Goal: Information Seeking & Learning: Learn about a topic

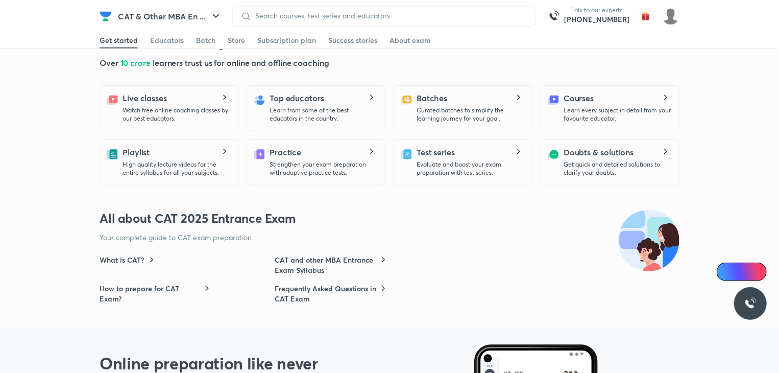
scroll to position [306, 0]
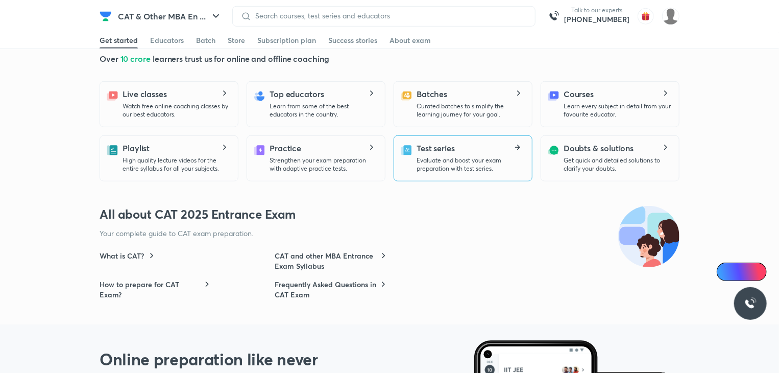
click at [439, 158] on p "Evaluate and boost your exam preparation with test series." at bounding box center [470, 164] width 107 height 16
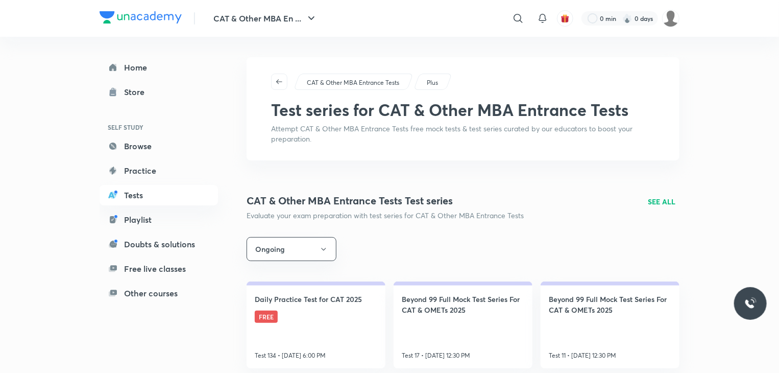
scroll to position [153, 0]
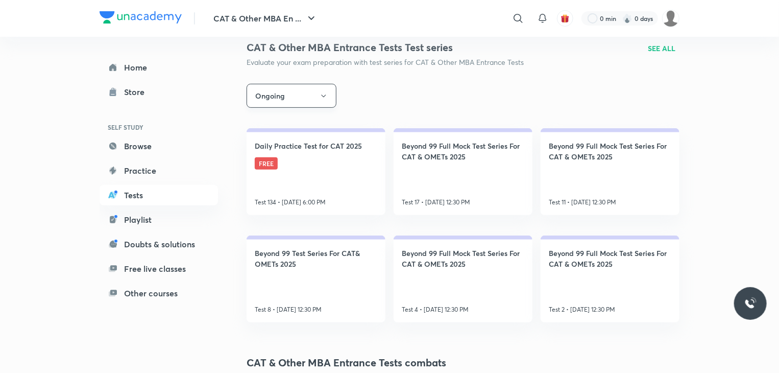
click at [327, 99] on icon "button" at bounding box center [324, 96] width 8 height 8
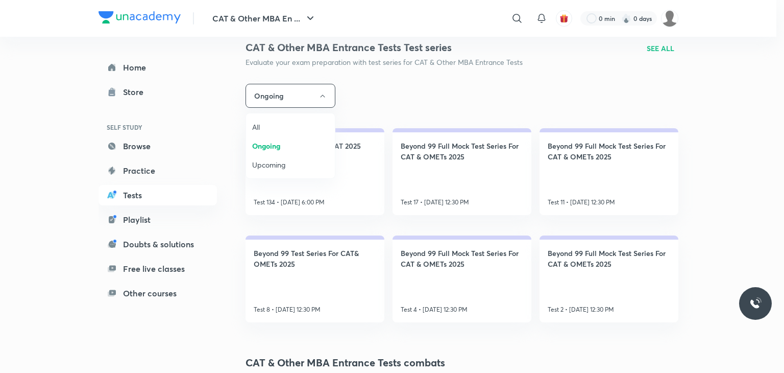
click at [260, 124] on span "All" at bounding box center [290, 127] width 77 height 11
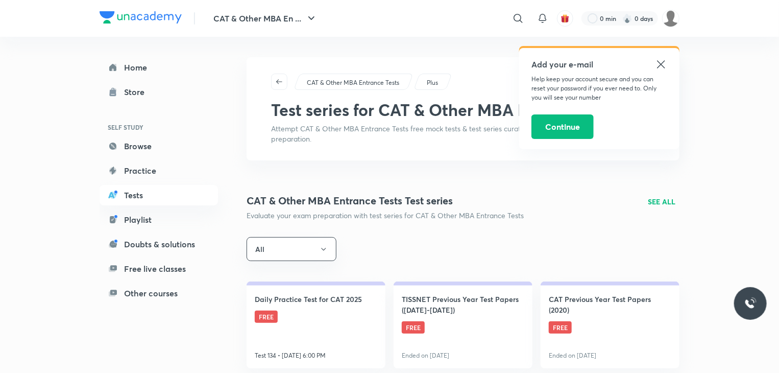
click at [662, 58] on div "Add your e-mail Help keep your account secure and you can reset your password i…" at bounding box center [599, 98] width 160 height 101
click at [665, 203] on p "SEE ALL" at bounding box center [662, 201] width 28 height 11
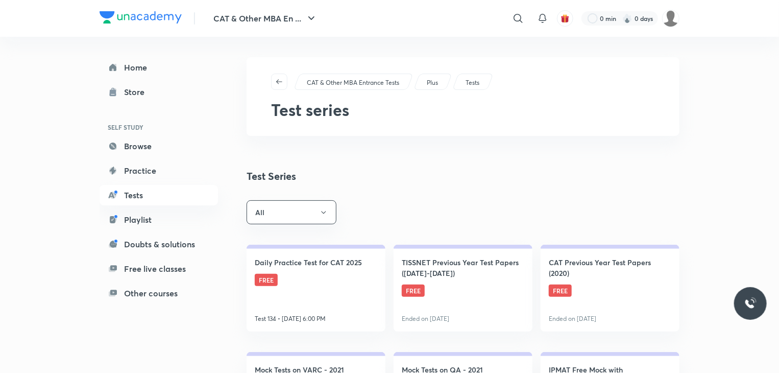
click at [663, 62] on div "CAT & Other MBA Entrance Tests Plus Tests Test series" at bounding box center [463, 96] width 433 height 79
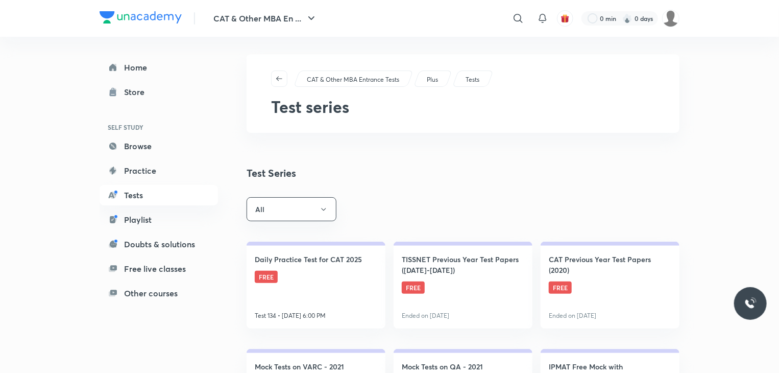
scroll to position [102, 0]
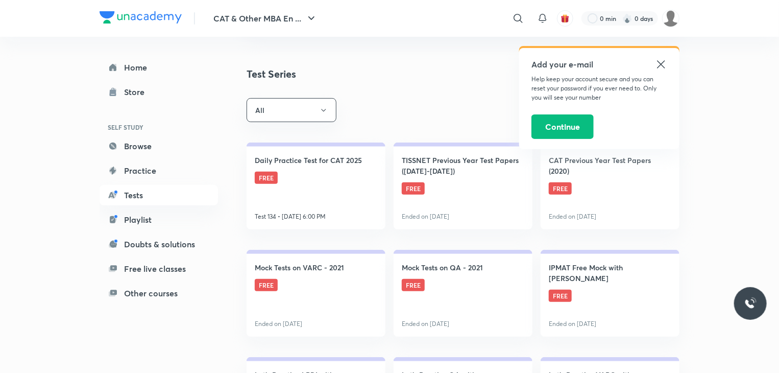
click at [660, 60] on icon at bounding box center [661, 64] width 12 height 12
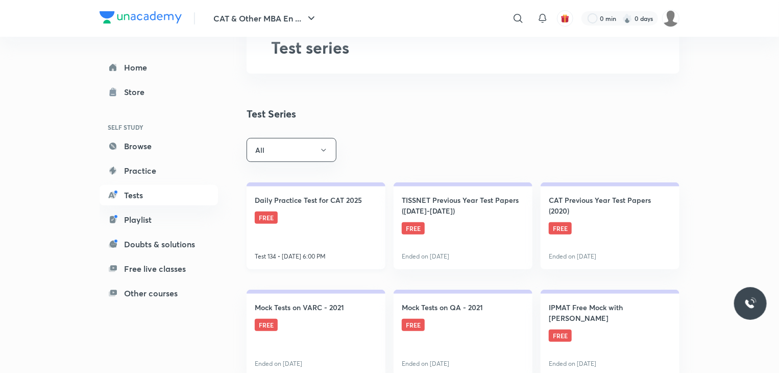
scroll to position [51, 0]
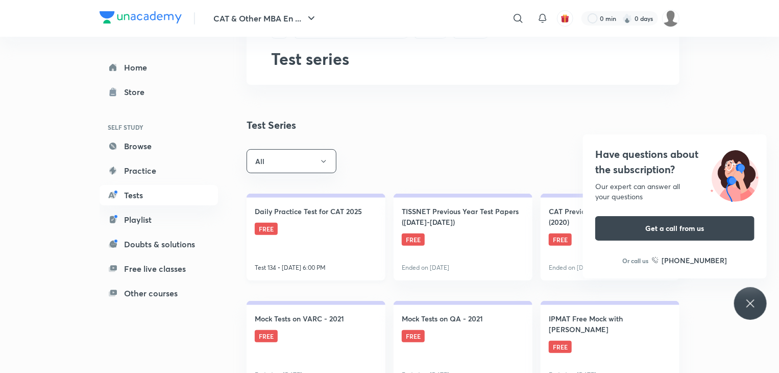
click at [340, 239] on link "Daily Practice Test for CAT 2025 FREE Test 134 • [DATE] 6:00 PM" at bounding box center [316, 237] width 139 height 87
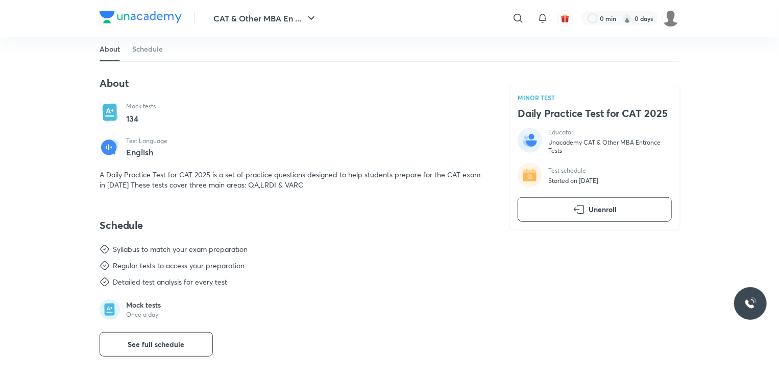
scroll to position [306, 0]
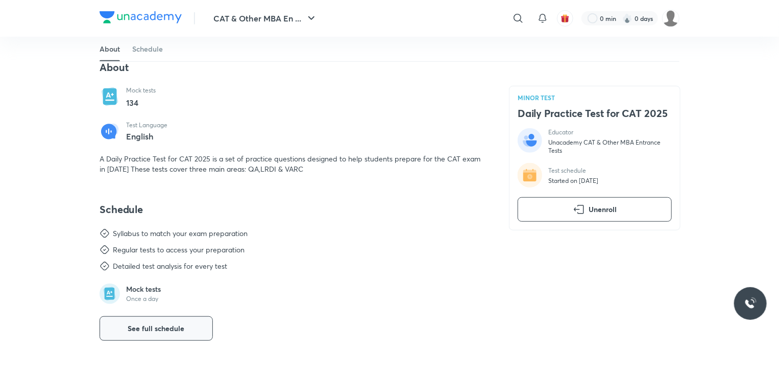
click at [142, 326] on span "See full schedule" at bounding box center [156, 328] width 57 height 10
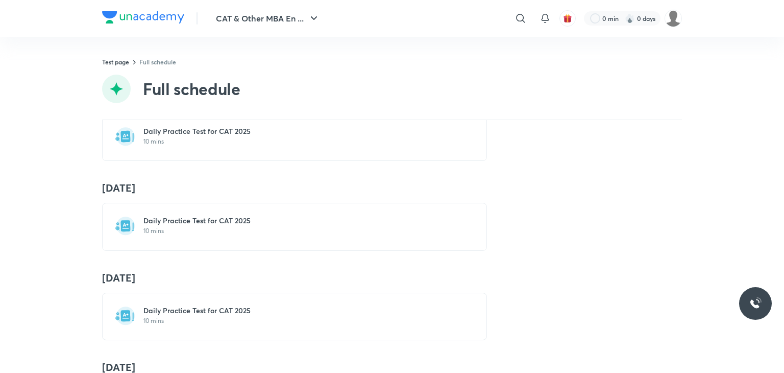
scroll to position [511, 0]
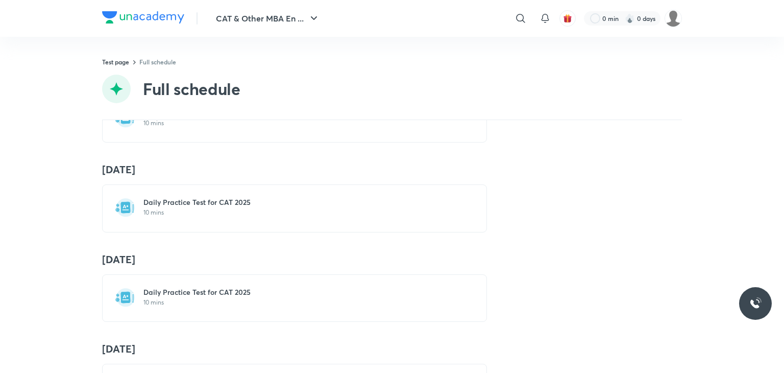
click at [196, 227] on div "Daily Practice Test for CAT 2025 10 mins" at bounding box center [294, 207] width 385 height 47
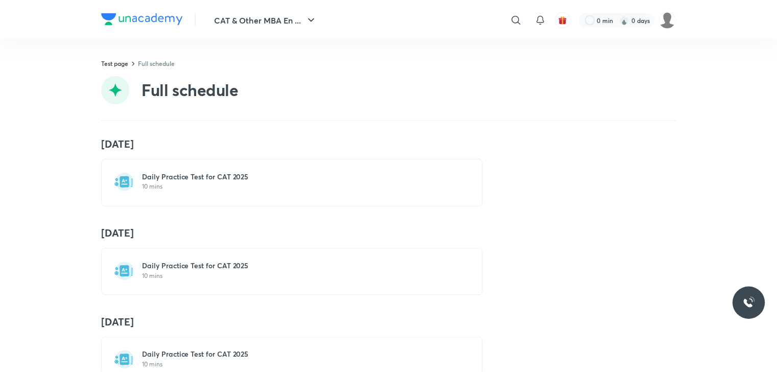
scroll to position [562, 0]
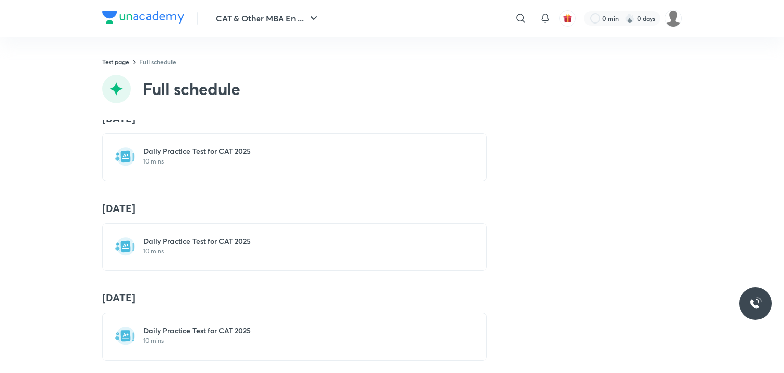
click at [214, 247] on p "10 mins" at bounding box center [300, 251] width 315 height 8
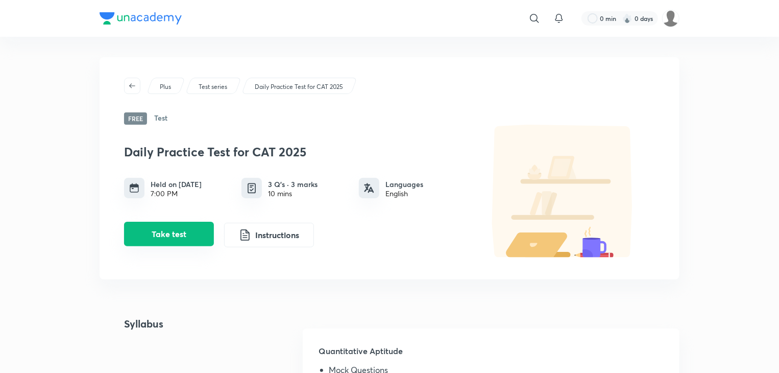
click at [180, 233] on button "Take test" at bounding box center [169, 234] width 90 height 25
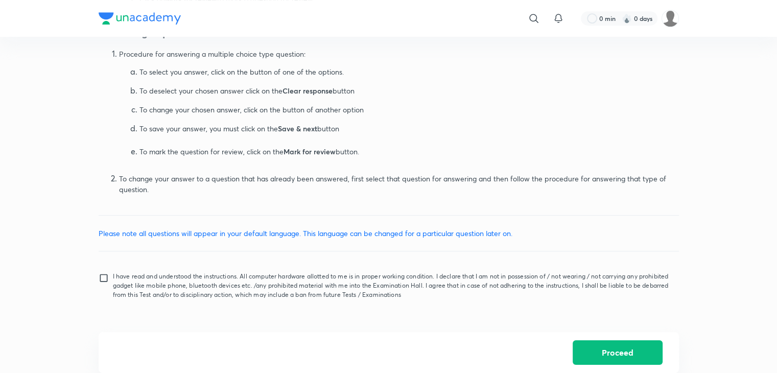
scroll to position [486, 0]
click at [105, 276] on input "I have read and understood the instructions. All computer hardware allotted to …" at bounding box center [106, 286] width 14 height 26
checkbox input "true"
click at [592, 354] on button "Proceed" at bounding box center [617, 351] width 90 height 25
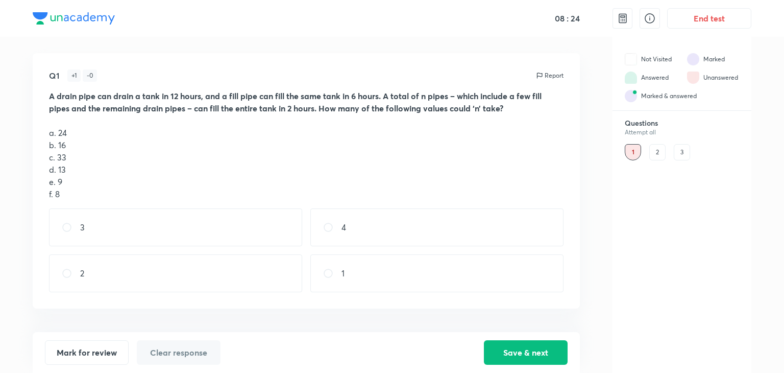
click at [661, 148] on div "2" at bounding box center [658, 152] width 16 height 16
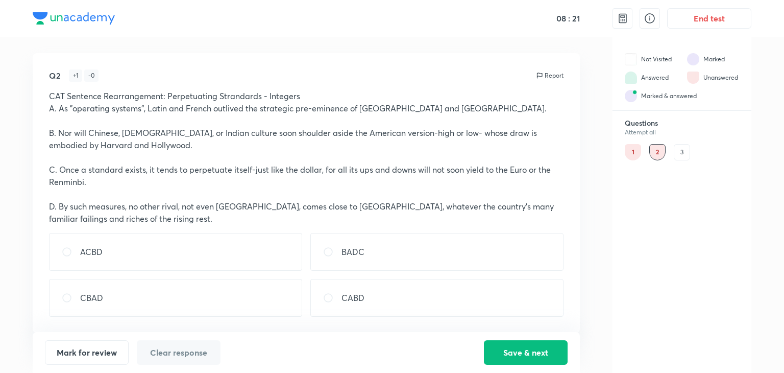
click at [689, 152] on div "3" at bounding box center [682, 152] width 16 height 16
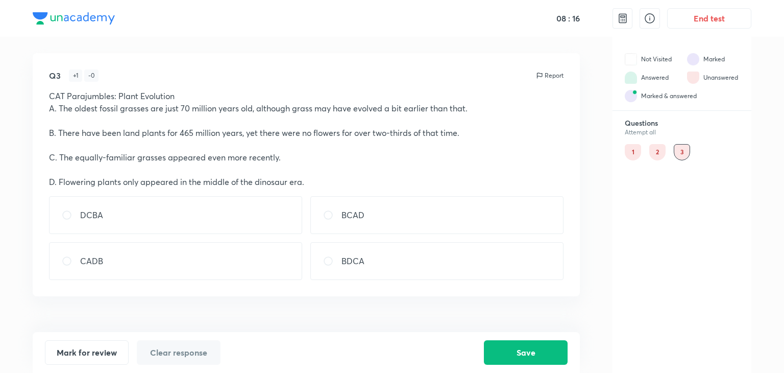
click at [659, 149] on div "2" at bounding box center [658, 152] width 16 height 16
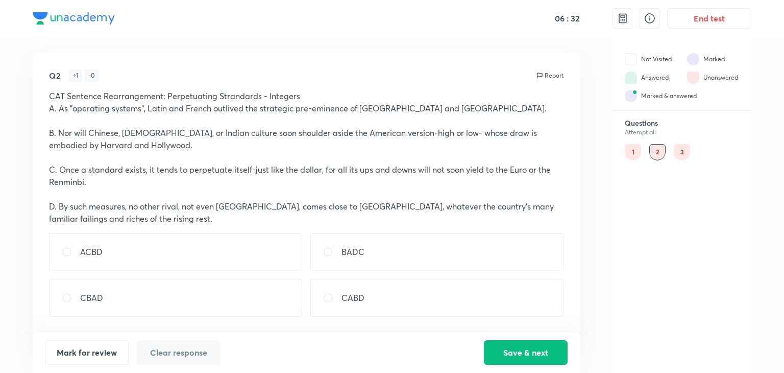
click at [136, 260] on div "ACBD" at bounding box center [175, 252] width 253 height 38
radio input "true"
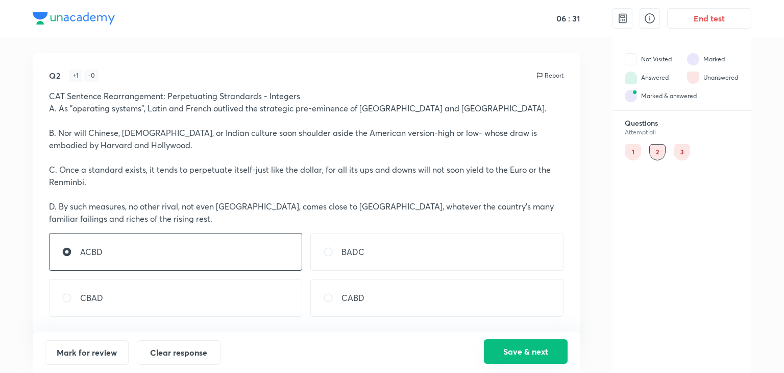
click at [545, 349] on button "Save & next" at bounding box center [526, 351] width 84 height 25
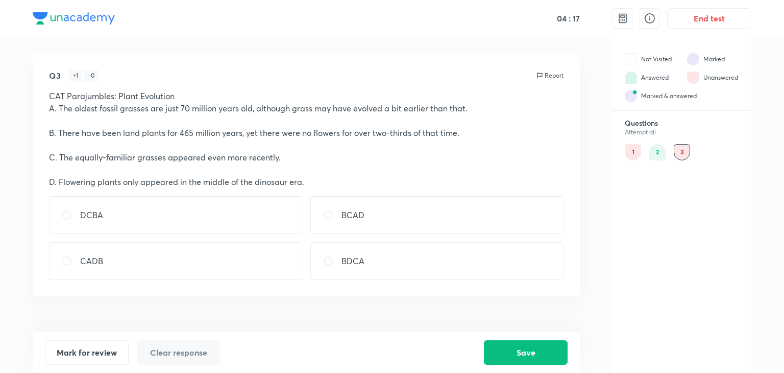
click at [324, 279] on div "Q3 + 1 - 0 Report CAT Parajumbles: Plant Evolution A. The oldest fossil grasses…" at bounding box center [306, 174] width 547 height 243
click at [324, 266] on div "BDCA" at bounding box center [436, 261] width 253 height 38
radio input "true"
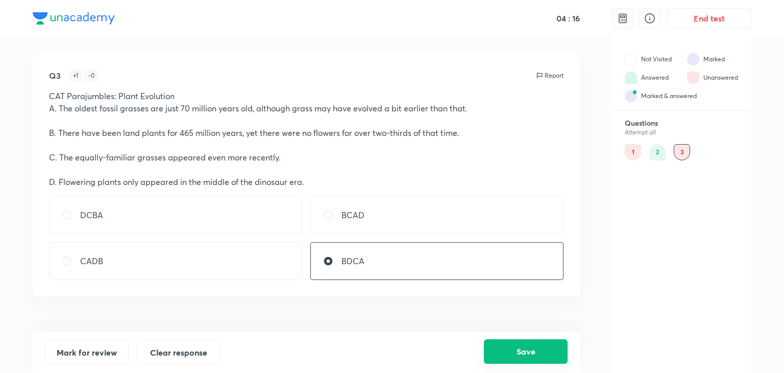
click at [519, 353] on button "Save" at bounding box center [526, 351] width 84 height 25
click at [636, 152] on div "1" at bounding box center [633, 152] width 16 height 16
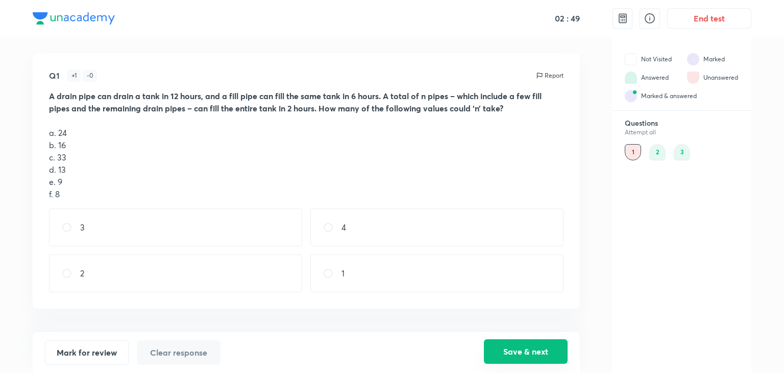
click at [524, 358] on button "Save & next" at bounding box center [526, 351] width 84 height 25
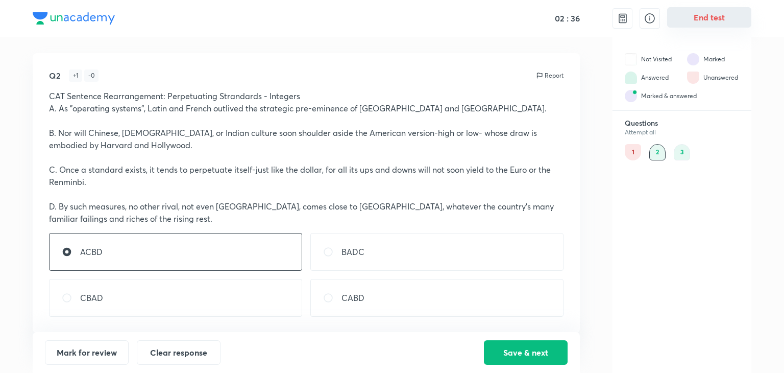
click at [709, 21] on button "End test" at bounding box center [709, 17] width 84 height 20
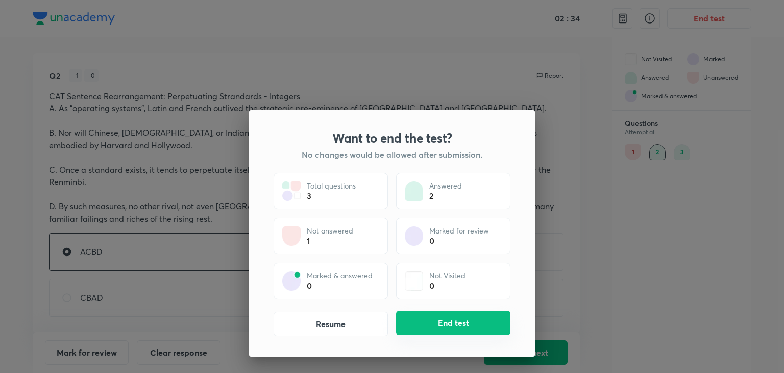
click at [484, 319] on button "End test" at bounding box center [453, 322] width 114 height 25
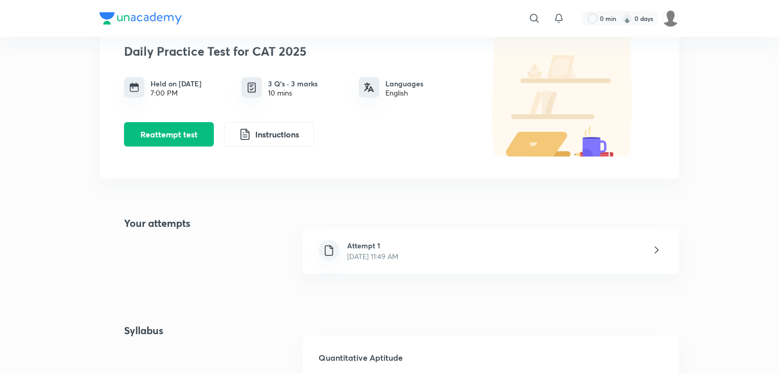
scroll to position [102, 0]
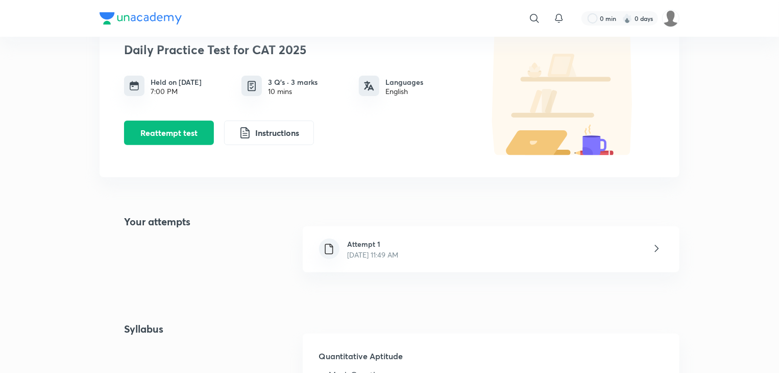
click at [387, 259] on p "[DATE] 11:49 AM" at bounding box center [373, 254] width 51 height 11
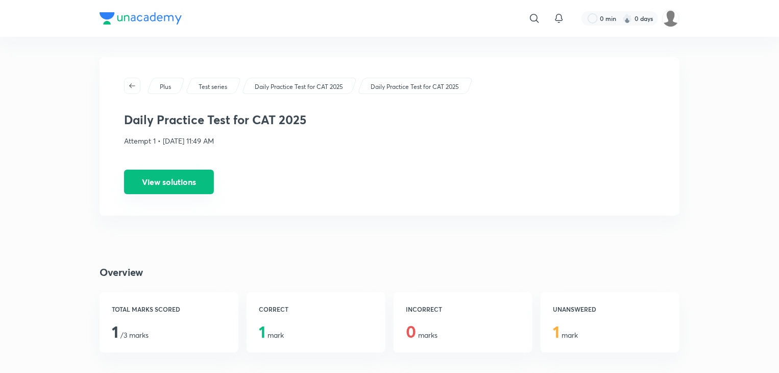
click at [150, 175] on button "View solutions" at bounding box center [169, 182] width 90 height 25
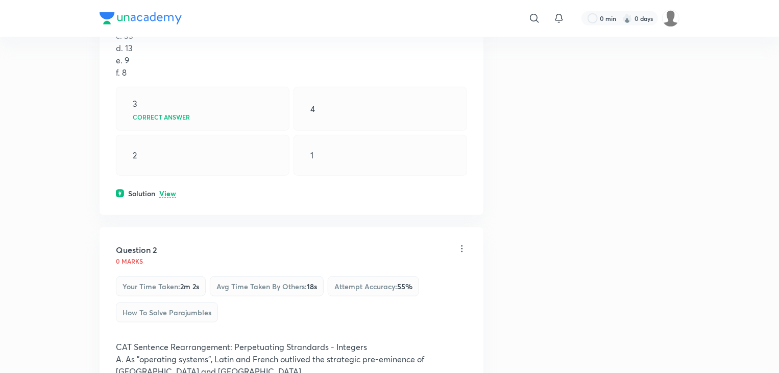
scroll to position [409, 0]
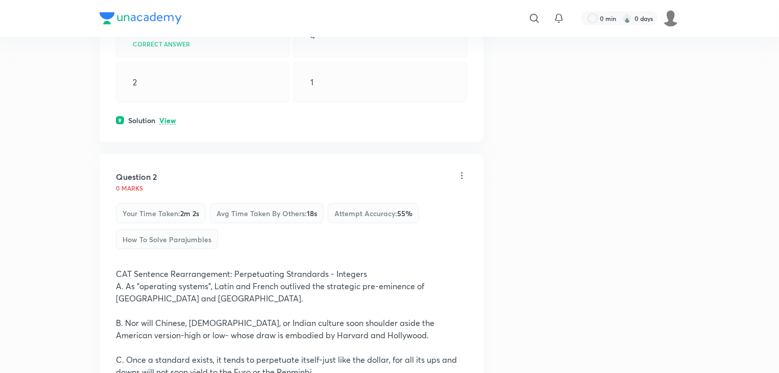
click at [165, 122] on p "View" at bounding box center [167, 121] width 17 height 8
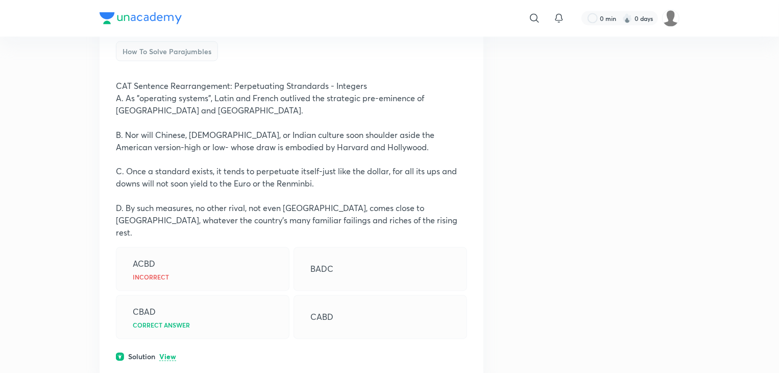
scroll to position [919, 0]
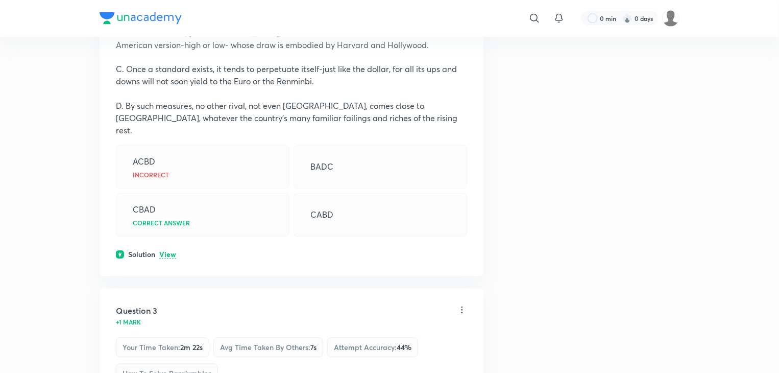
click at [164, 249] on div "Solution View" at bounding box center [291, 254] width 351 height 11
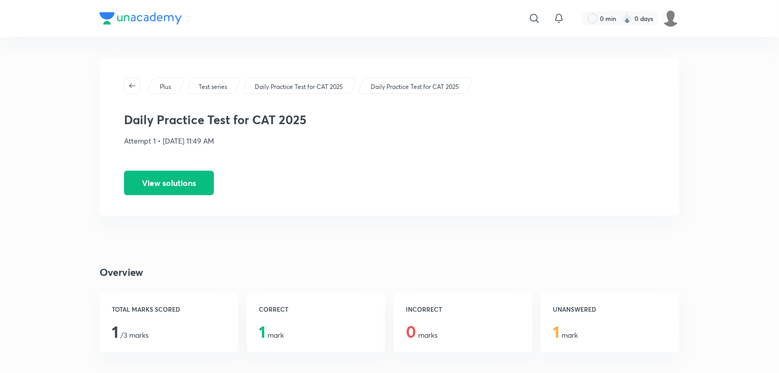
scroll to position [102, 0]
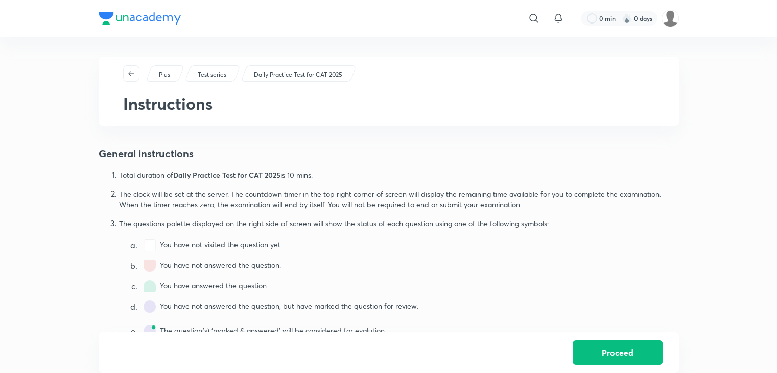
drag, startPoint x: 15, startPoint y: 1, endPoint x: 449, endPoint y: 140, distance: 455.6
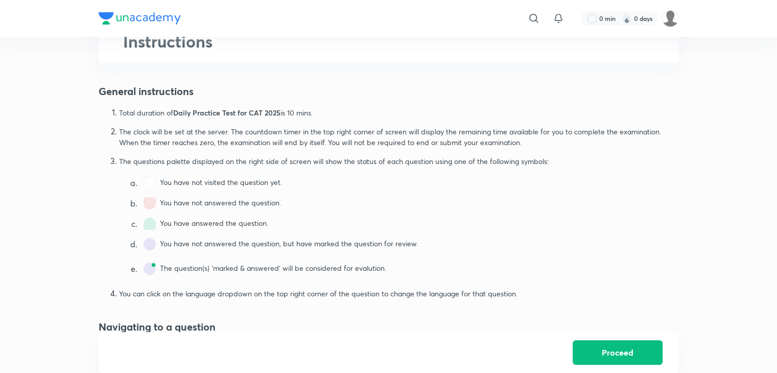
scroll to position [102, 0]
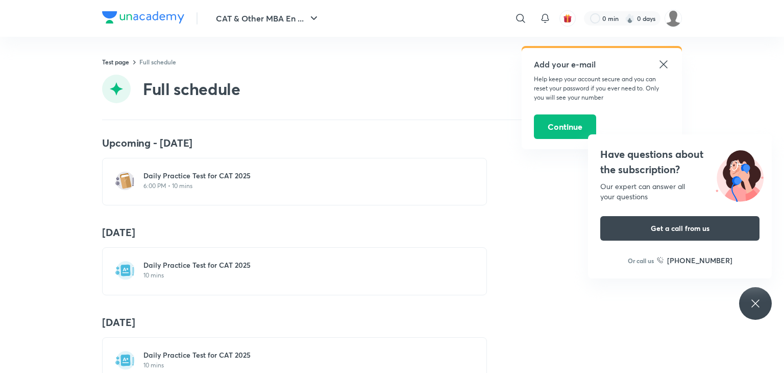
click at [662, 60] on icon at bounding box center [664, 64] width 12 height 12
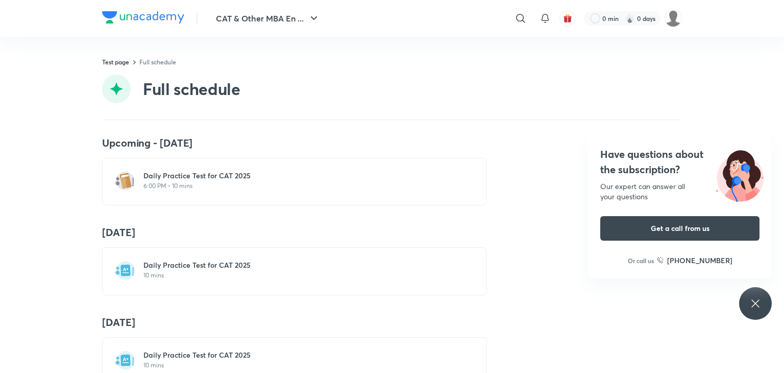
click at [762, 313] on div "Have questions about the subscription? Our expert can answer all your questions…" at bounding box center [755, 303] width 33 height 33
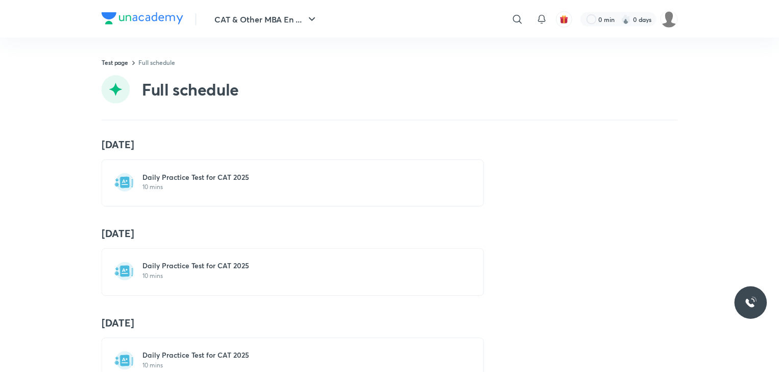
scroll to position [511, 0]
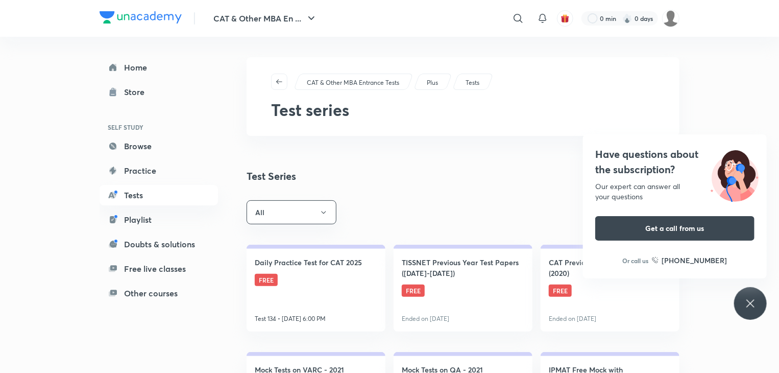
click at [756, 305] on icon at bounding box center [751, 303] width 12 height 12
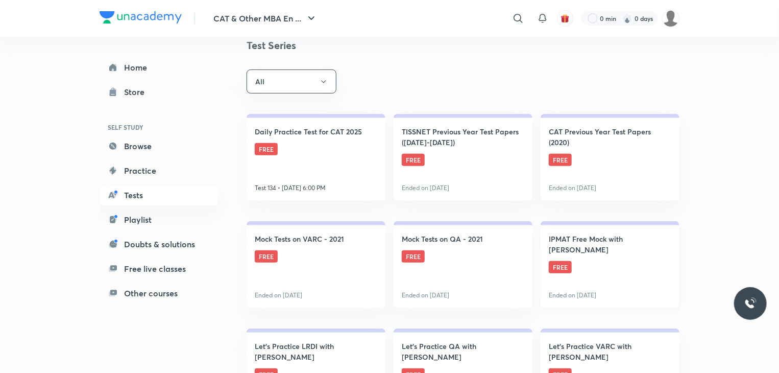
scroll to position [153, 0]
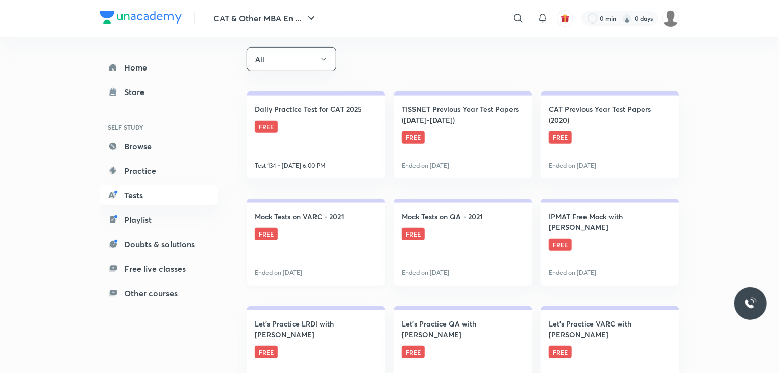
click at [301, 244] on link "Mock Tests on VARC - 2021 FREE Ended on [DATE]" at bounding box center [316, 242] width 139 height 87
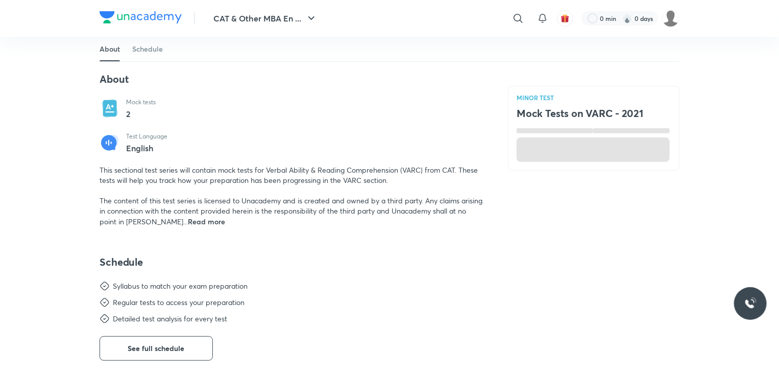
scroll to position [255, 0]
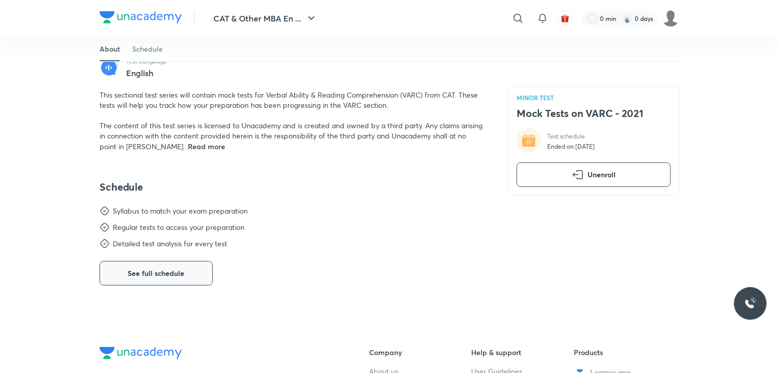
click at [167, 276] on span "See full schedule" at bounding box center [156, 273] width 57 height 10
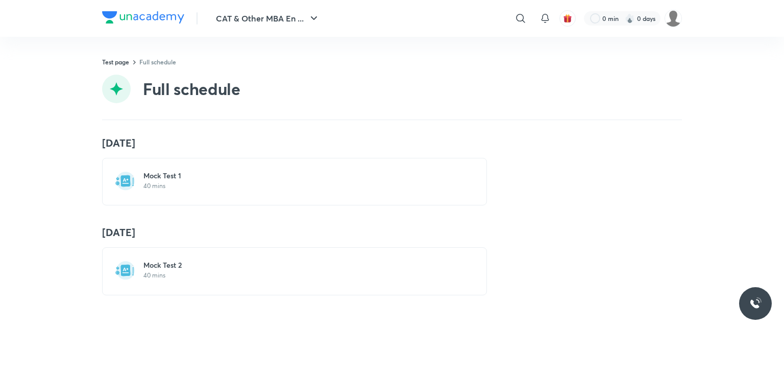
click at [233, 276] on p "40 mins" at bounding box center [300, 275] width 315 height 8
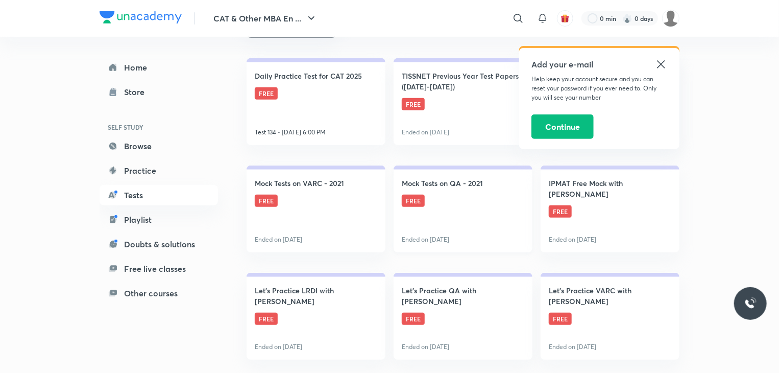
scroll to position [204, 0]
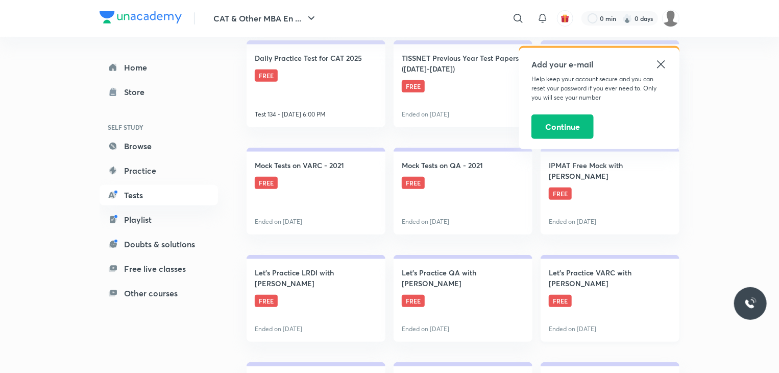
click at [608, 288] on h4 "Let's Practice VARC with [PERSON_NAME]" at bounding box center [610, 277] width 123 height 21
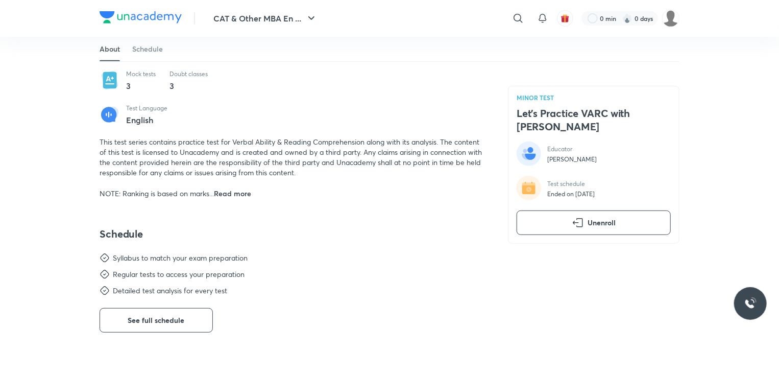
scroll to position [306, 0]
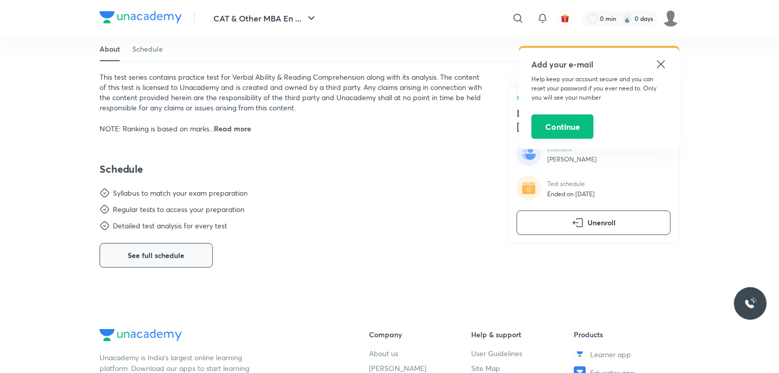
click at [161, 251] on span "See full schedule" at bounding box center [156, 255] width 57 height 10
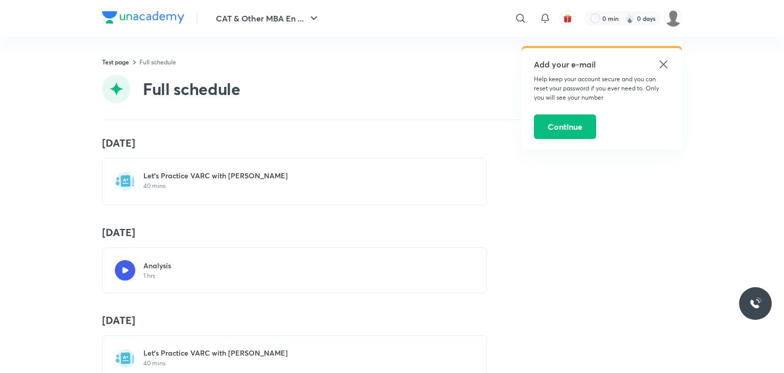
click at [221, 176] on h6 "Let's Practice VARC with [PERSON_NAME]" at bounding box center [300, 176] width 315 height 10
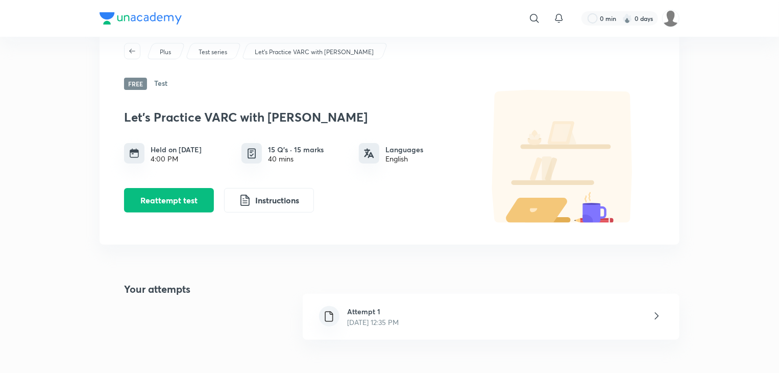
scroll to position [51, 0]
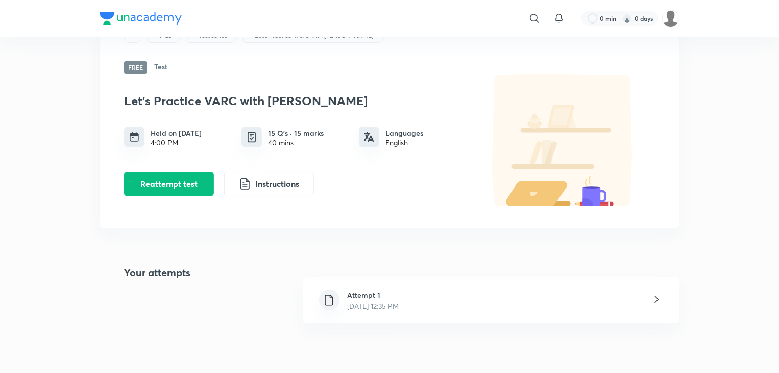
click at [399, 298] on h6 "Attempt 1" at bounding box center [374, 295] width 52 height 11
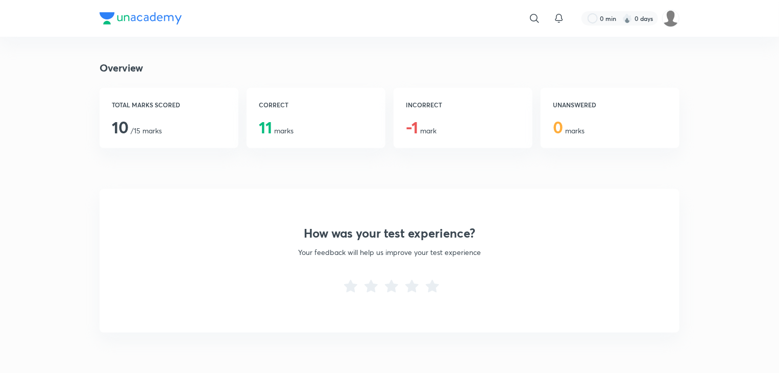
scroll to position [51, 0]
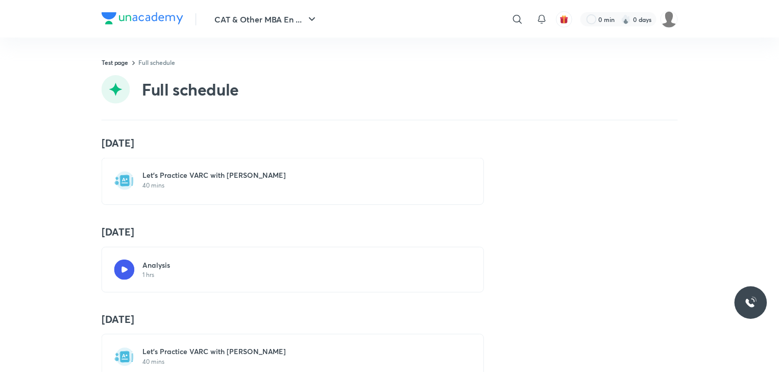
scroll to position [102, 0]
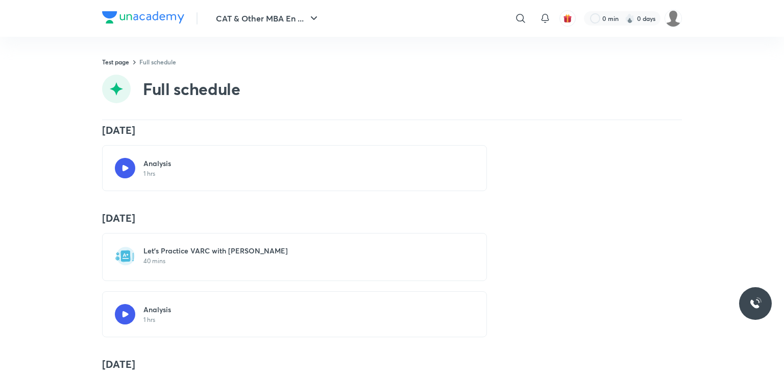
click at [299, 238] on div "Let's Practice VARC with [PERSON_NAME] 40 mins" at bounding box center [294, 256] width 385 height 47
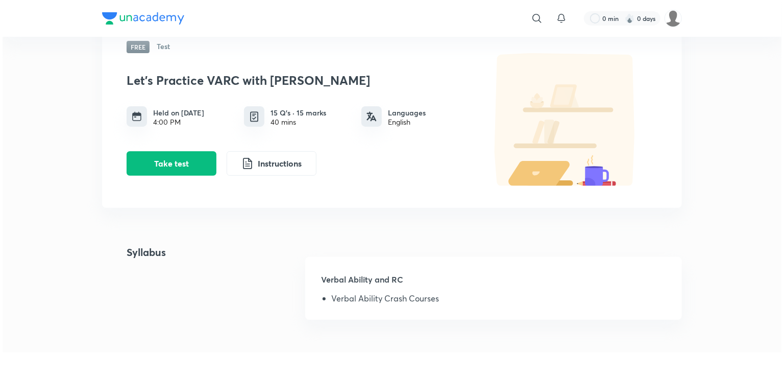
scroll to position [51, 0]
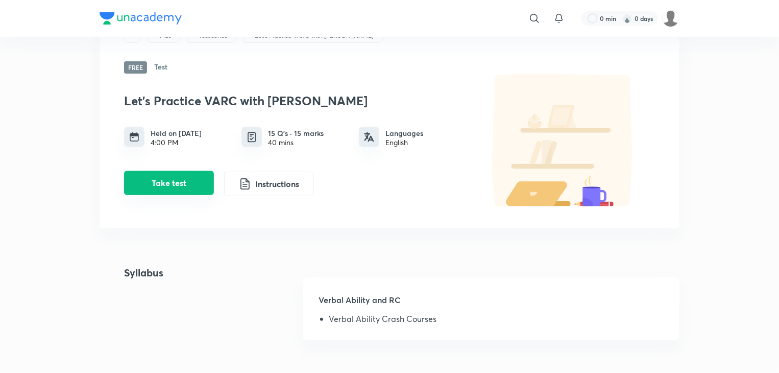
click at [168, 193] on button "Take test" at bounding box center [169, 183] width 90 height 25
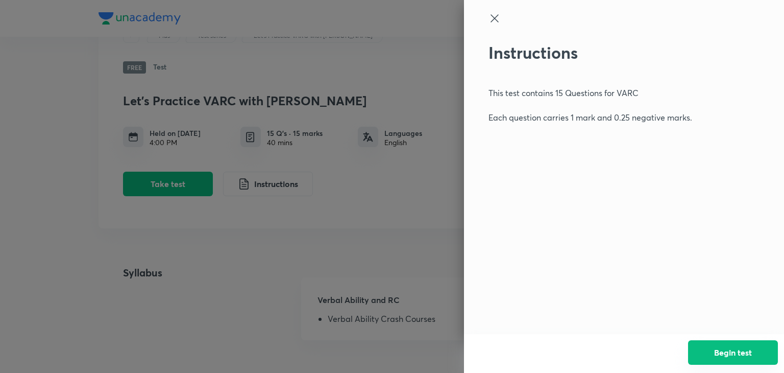
click at [721, 348] on button "Begin test" at bounding box center [733, 352] width 90 height 25
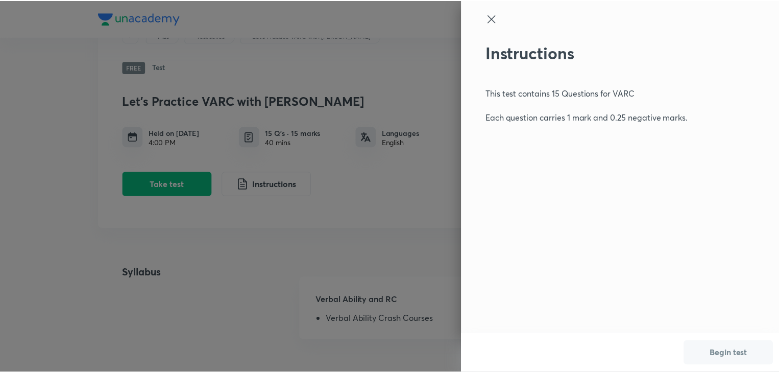
scroll to position [0, 0]
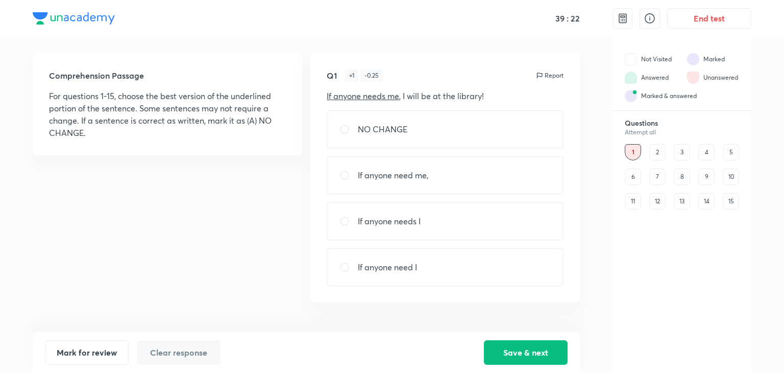
click at [372, 113] on div "NO CHANGE" at bounding box center [445, 129] width 237 height 38
radio input "true"
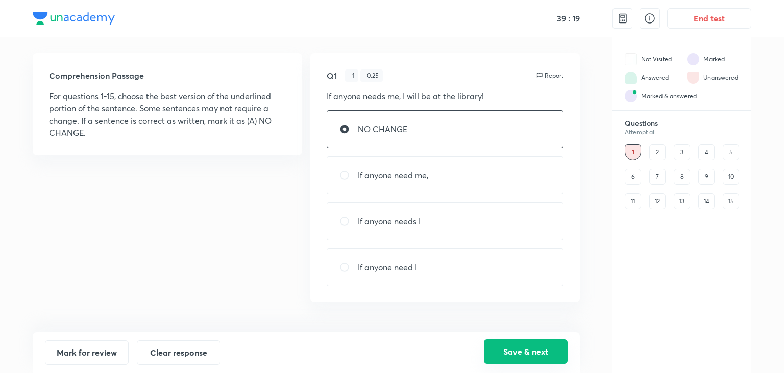
click at [528, 344] on button "Save & next" at bounding box center [526, 351] width 84 height 25
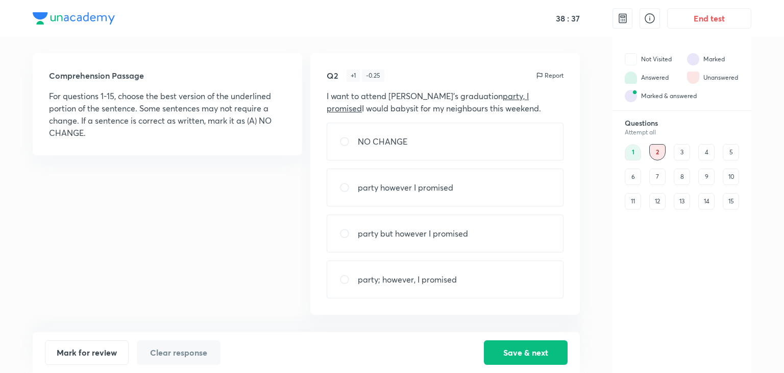
click at [392, 182] on p "party however I promised" at bounding box center [405, 187] width 95 height 12
radio input "true"
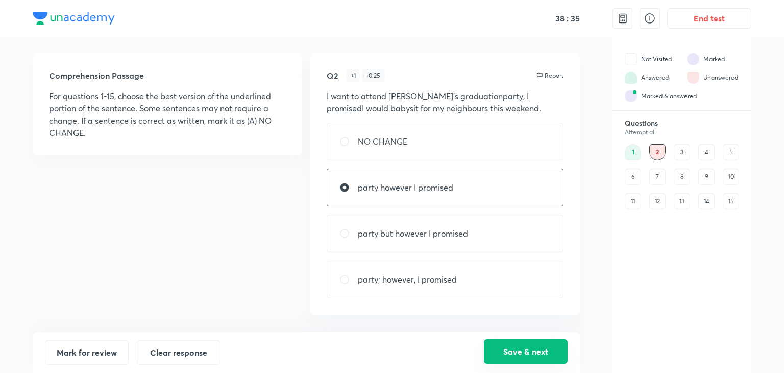
click at [509, 354] on button "Save & next" at bounding box center [526, 351] width 84 height 25
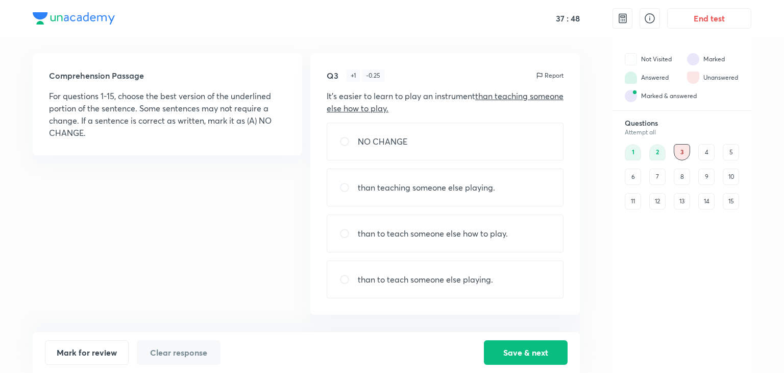
click at [517, 239] on div "than to teach someone else how to play." at bounding box center [445, 233] width 237 height 38
radio input "true"
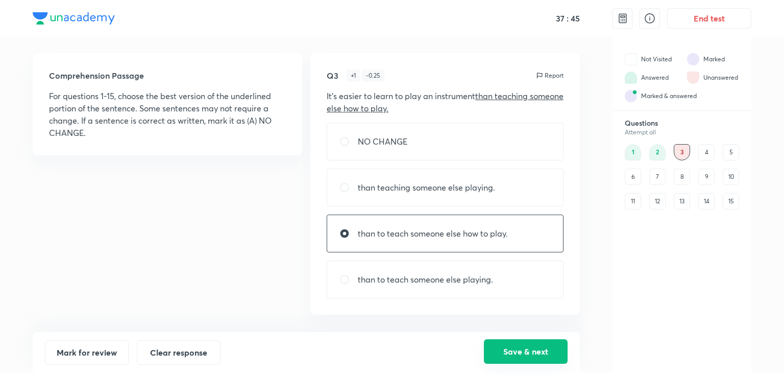
click at [547, 343] on button "Save & next" at bounding box center [526, 351] width 84 height 25
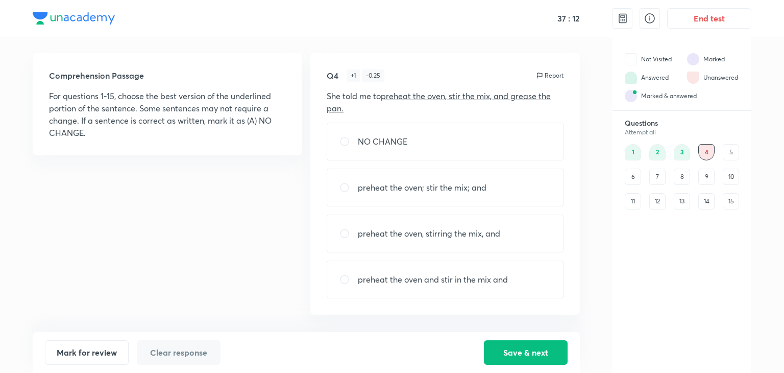
click at [369, 150] on div "NO CHANGE" at bounding box center [445, 142] width 237 height 38
radio input "true"
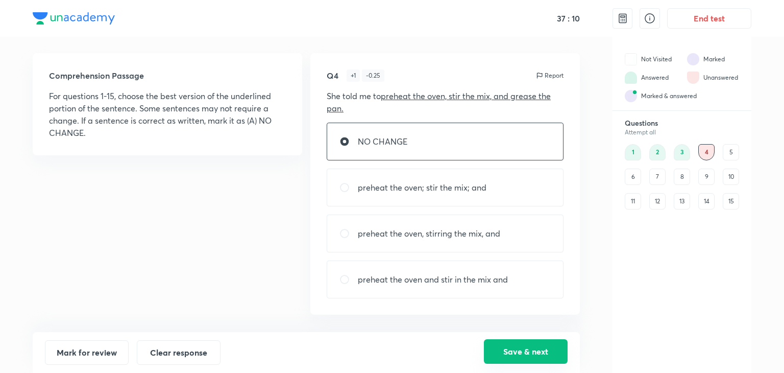
click at [518, 348] on button "Save & next" at bounding box center [526, 351] width 84 height 25
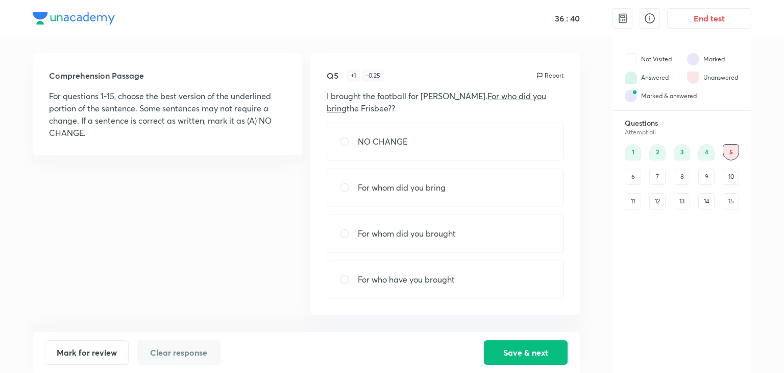
click at [399, 284] on p "For who have you brought" at bounding box center [406, 279] width 97 height 12
radio input "true"
click at [536, 360] on button "Save & next" at bounding box center [526, 351] width 84 height 25
click at [446, 242] on div "Someone in the stands blowing" at bounding box center [445, 233] width 237 height 38
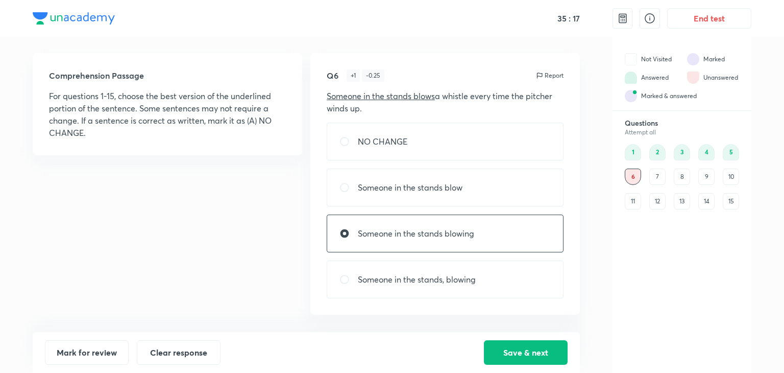
radio input "true"
click at [727, 149] on div "5" at bounding box center [731, 152] width 16 height 16
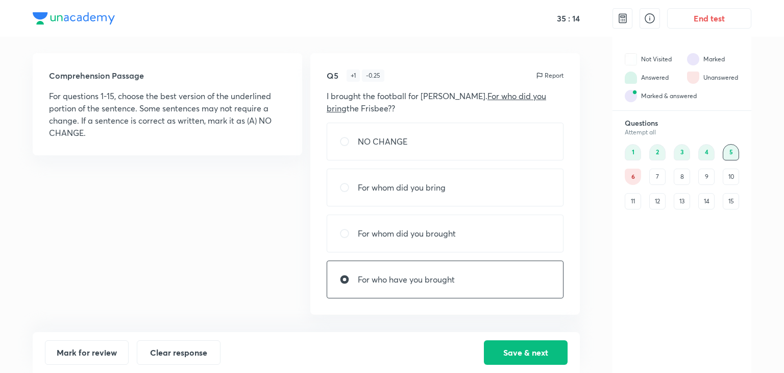
click at [638, 177] on div "6" at bounding box center [633, 177] width 16 height 16
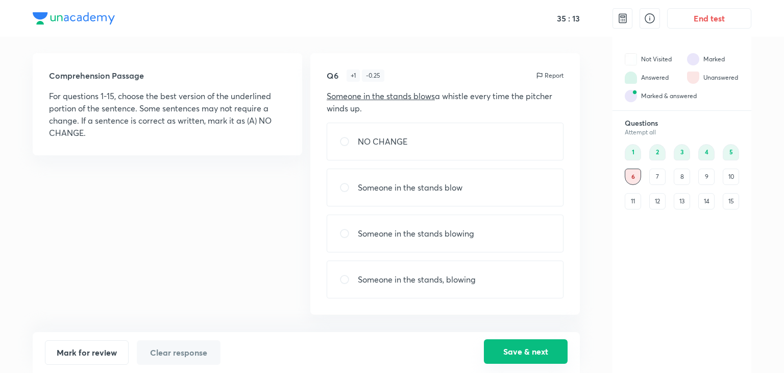
click at [506, 348] on button "Save & next" at bounding box center [526, 351] width 84 height 25
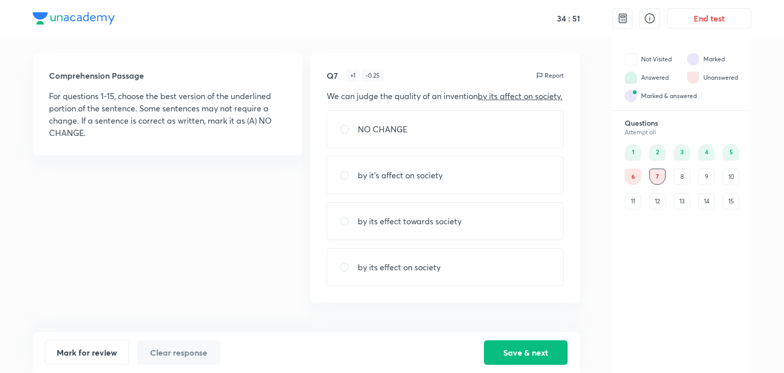
click at [404, 286] on div "by its effect on society" at bounding box center [445, 267] width 237 height 38
radio input "true"
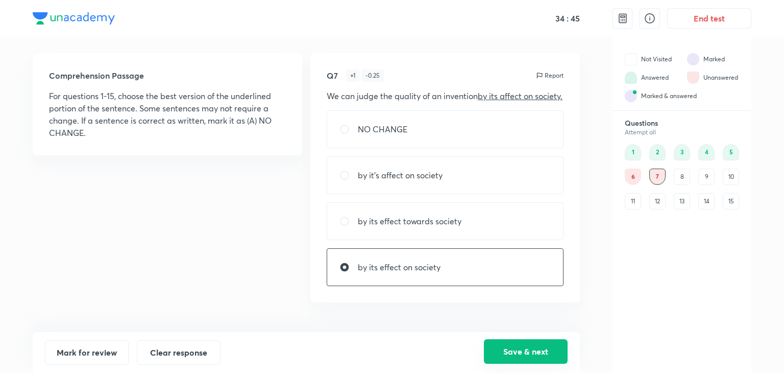
click at [510, 354] on button "Save & next" at bounding box center [526, 351] width 84 height 25
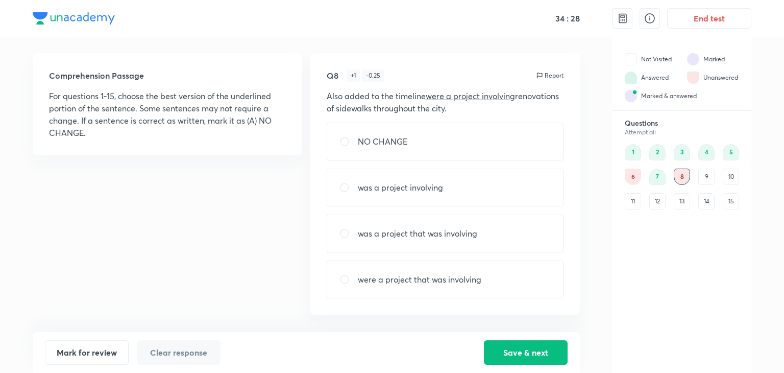
click at [633, 179] on div "6" at bounding box center [633, 177] width 16 height 16
click at [421, 239] on div "Someone in the stands blowing" at bounding box center [445, 233] width 237 height 38
radio input "true"
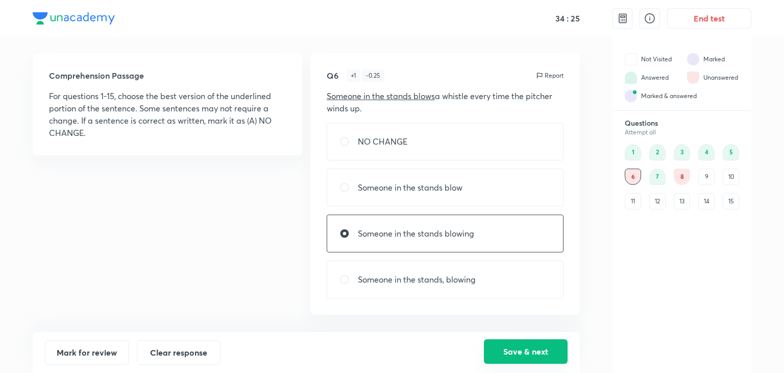
click at [521, 358] on button "Save & next" at bounding box center [526, 351] width 84 height 25
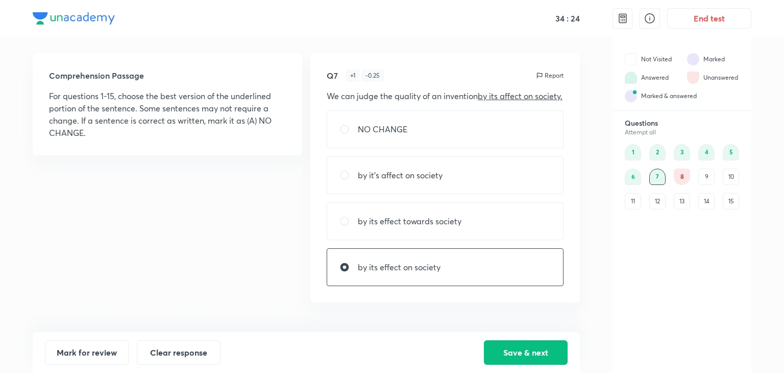
click at [679, 172] on div "8" at bounding box center [682, 177] width 16 height 16
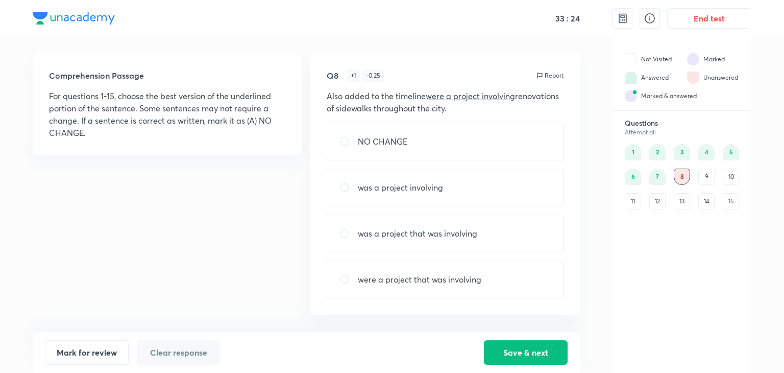
click at [402, 189] on p "was a project involving" at bounding box center [400, 187] width 85 height 12
radio input "true"
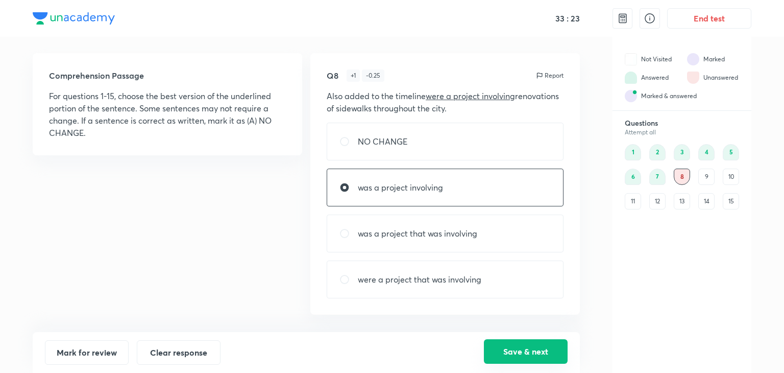
click at [532, 351] on button "Save & next" at bounding box center [526, 351] width 84 height 25
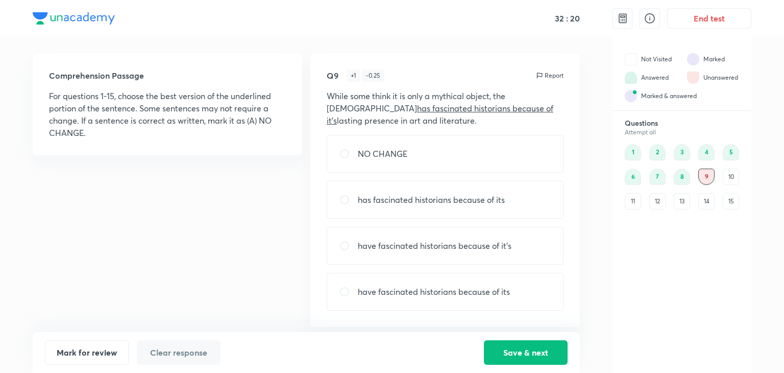
click at [665, 179] on div "7" at bounding box center [658, 177] width 16 height 16
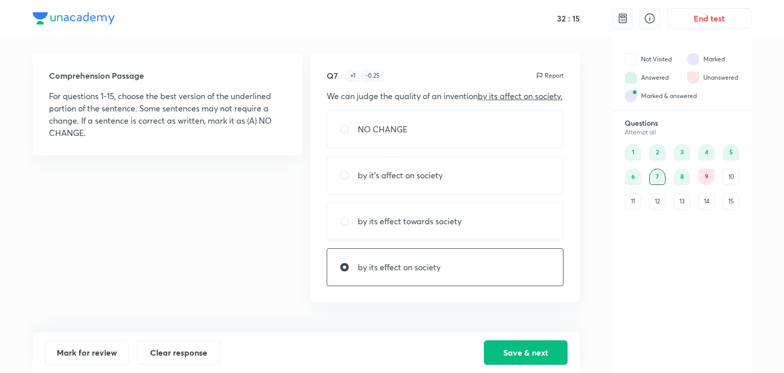
click at [701, 179] on div "9" at bounding box center [707, 177] width 16 height 16
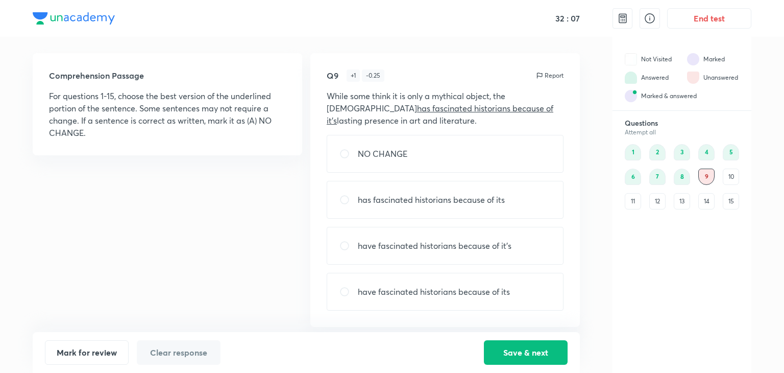
click at [394, 236] on div "have fascinated historians because of it’s" at bounding box center [445, 246] width 237 height 38
radio input "true"
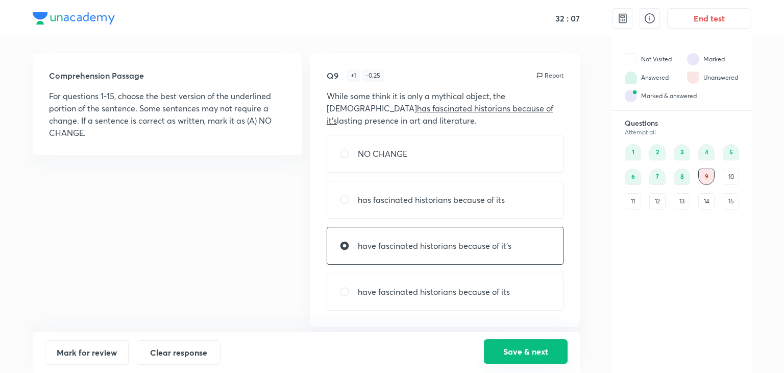
click at [522, 351] on button "Save & next" at bounding box center [526, 351] width 84 height 25
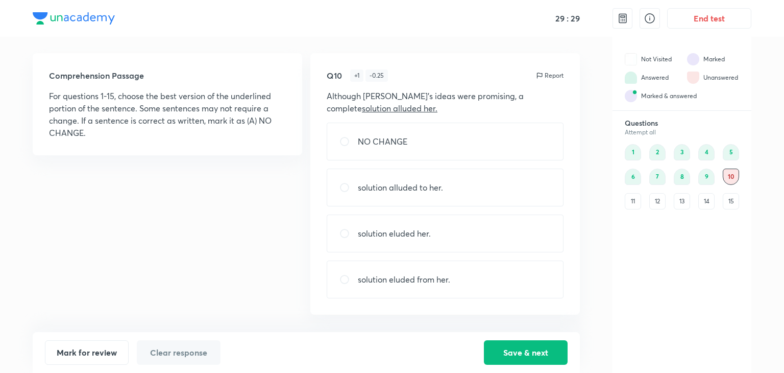
click at [385, 234] on p "solution eluded her." at bounding box center [394, 233] width 73 height 12
radio input "true"
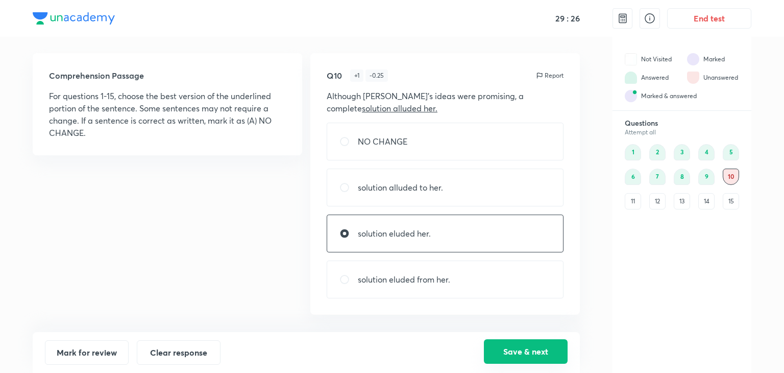
click at [521, 353] on button "Save & next" at bounding box center [526, 351] width 84 height 25
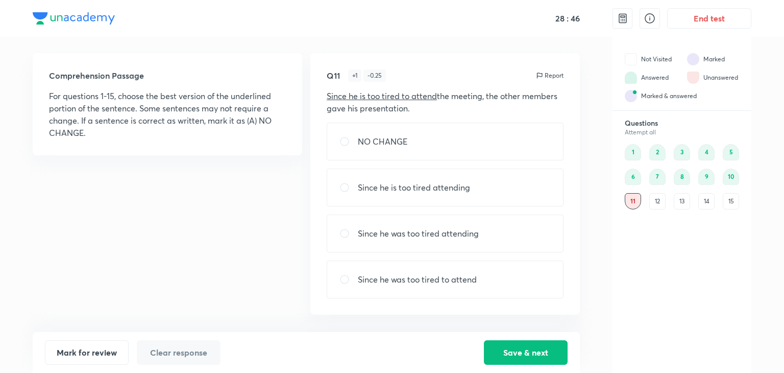
click at [384, 286] on div "Since he was too tired to attend" at bounding box center [445, 279] width 237 height 38
radio input "true"
click at [508, 354] on button "Save & next" at bounding box center [526, 351] width 84 height 25
click at [415, 194] on div "compliments on her clothes, she never" at bounding box center [445, 188] width 237 height 38
radio input "true"
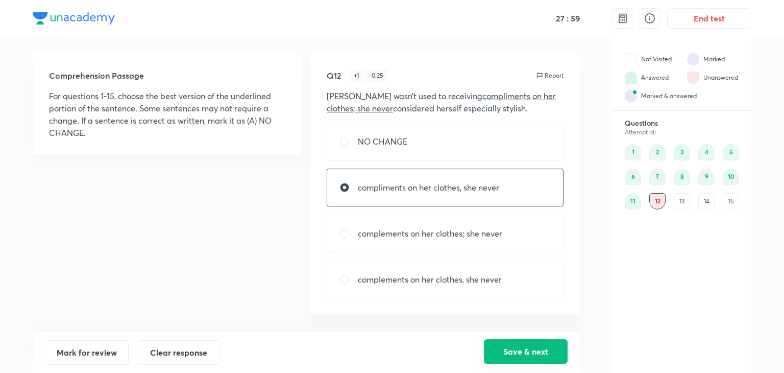
click at [516, 348] on button "Save & next" at bounding box center [526, 351] width 84 height 25
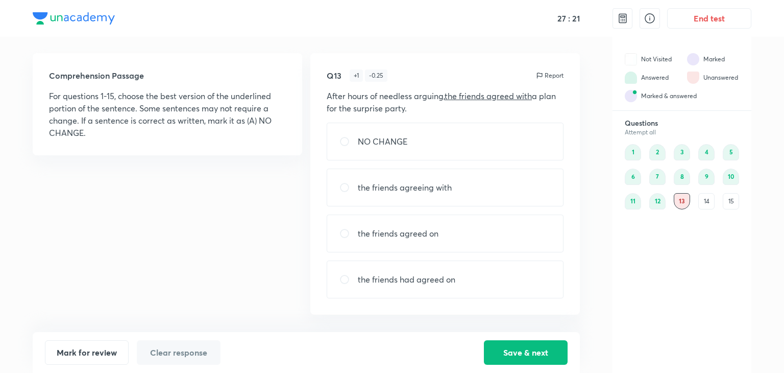
click at [377, 189] on p "the friends agreeing with" at bounding box center [405, 187] width 94 height 12
radio input "true"
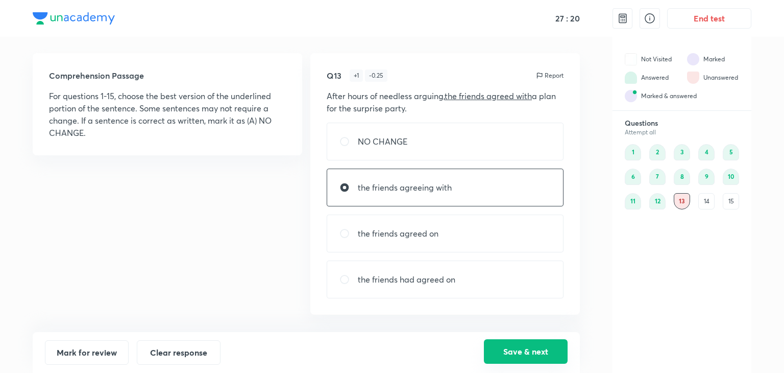
click at [518, 362] on button "Save & next" at bounding box center [526, 351] width 84 height 25
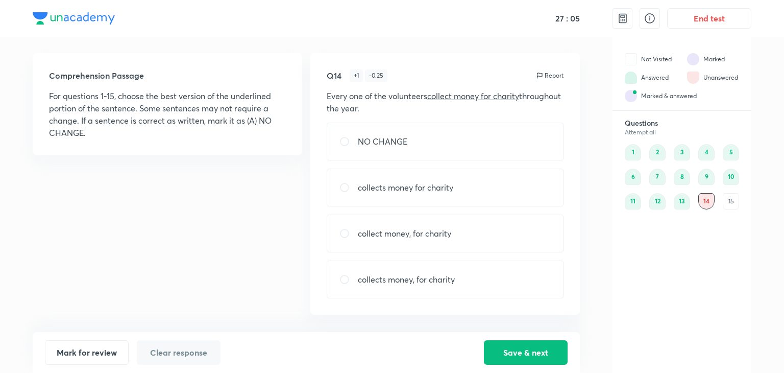
click at [427, 191] on p "collects money for charity" at bounding box center [405, 187] width 95 height 12
radio input "true"
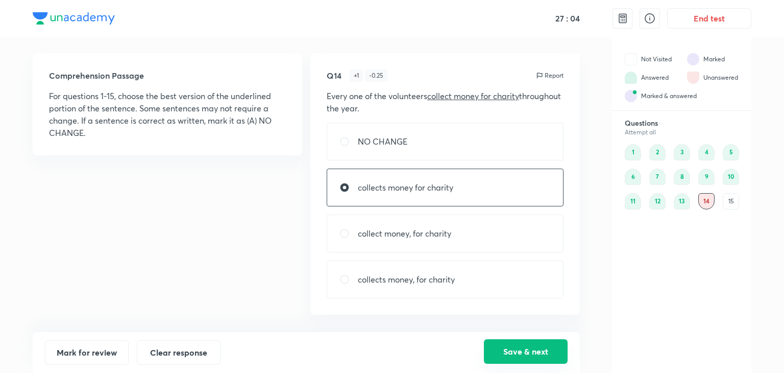
click at [521, 356] on button "Save & next" at bounding box center [526, 351] width 84 height 25
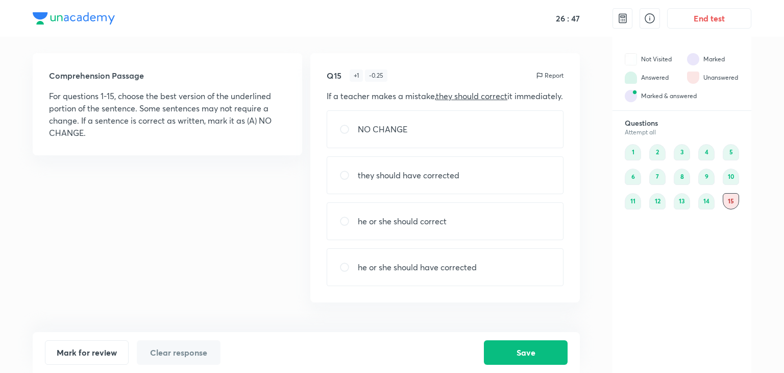
click at [411, 181] on p "they should have corrected" at bounding box center [409, 175] width 102 height 12
radio input "true"
click at [527, 348] on button "Save" at bounding box center [526, 351] width 84 height 25
click at [522, 362] on button "Save" at bounding box center [526, 351] width 84 height 25
click at [523, 354] on button "Save" at bounding box center [526, 351] width 84 height 25
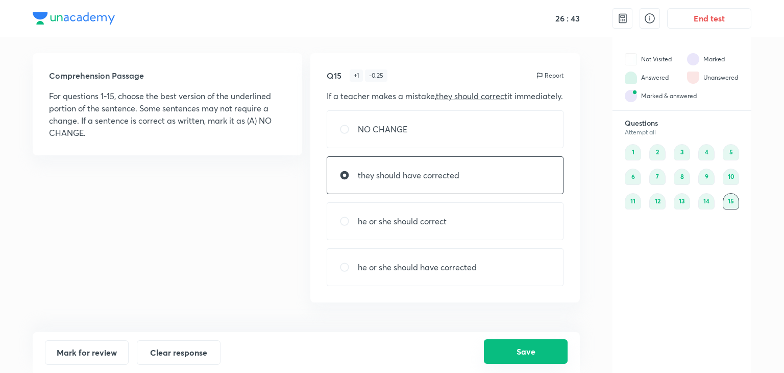
click at [523, 354] on button "Save" at bounding box center [526, 351] width 84 height 25
click at [693, 17] on button "End test" at bounding box center [709, 17] width 84 height 20
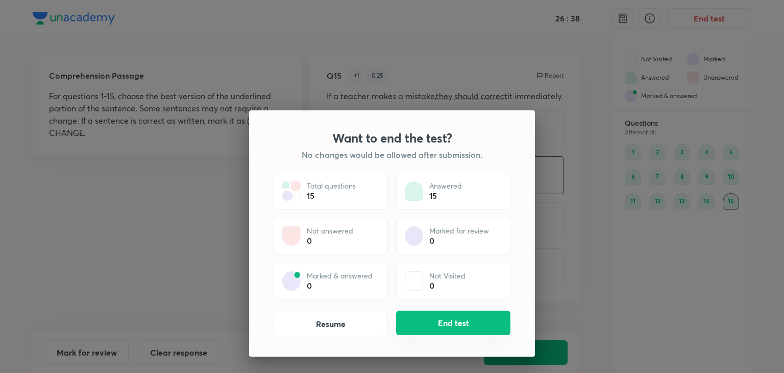
click at [454, 318] on button "End test" at bounding box center [453, 322] width 114 height 25
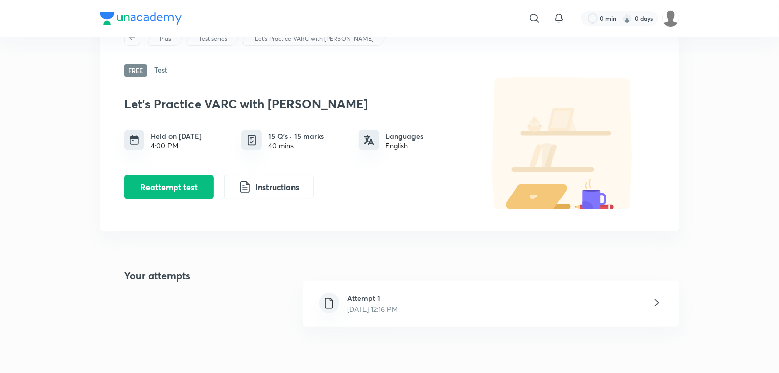
scroll to position [102, 0]
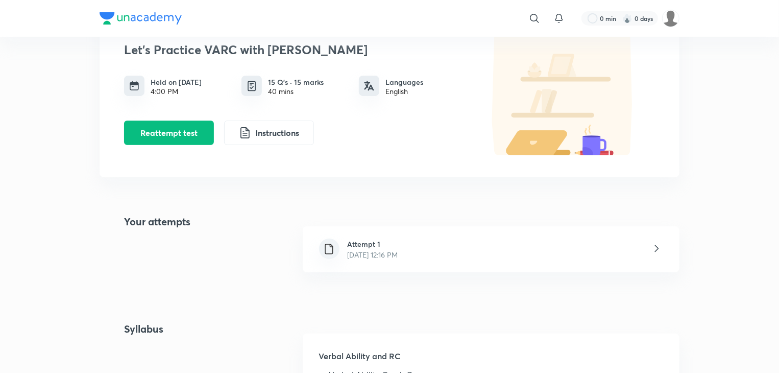
click at [518, 248] on div "Attempt 1 [DATE] 12:16 PM" at bounding box center [491, 249] width 377 height 46
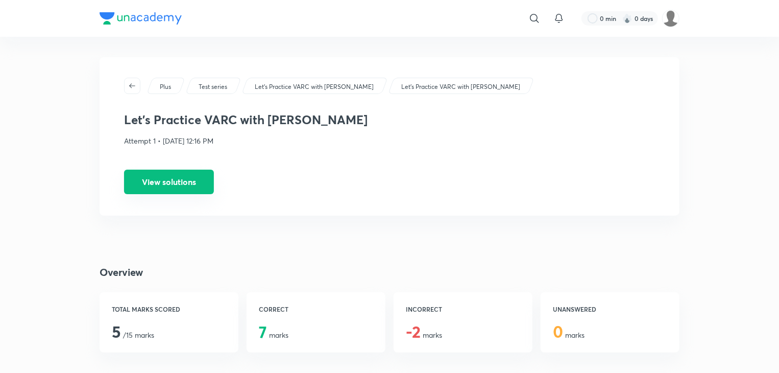
click at [182, 175] on button "View solutions" at bounding box center [169, 182] width 90 height 25
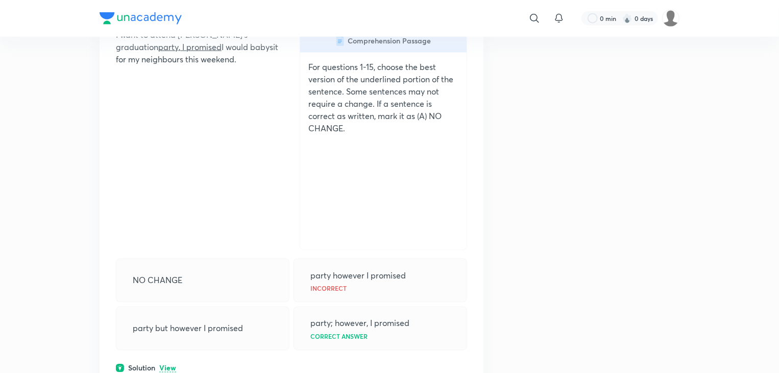
scroll to position [766, 0]
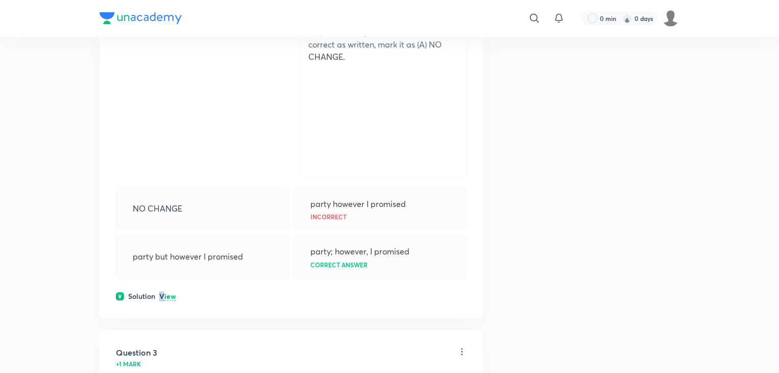
click at [162, 299] on p "View" at bounding box center [167, 297] width 17 height 8
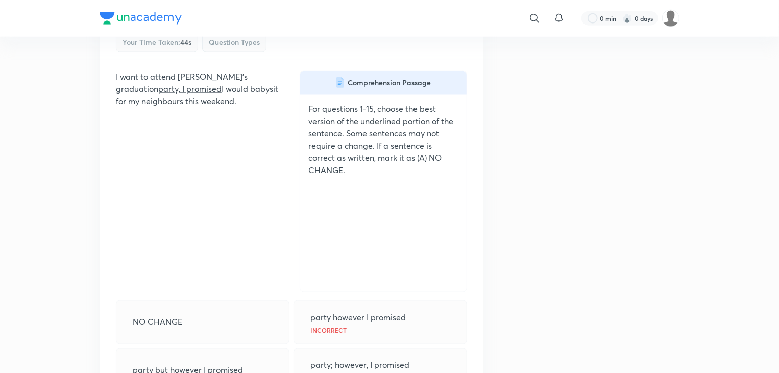
scroll to position [715, 0]
